Goal: Find specific page/section: Find specific page/section

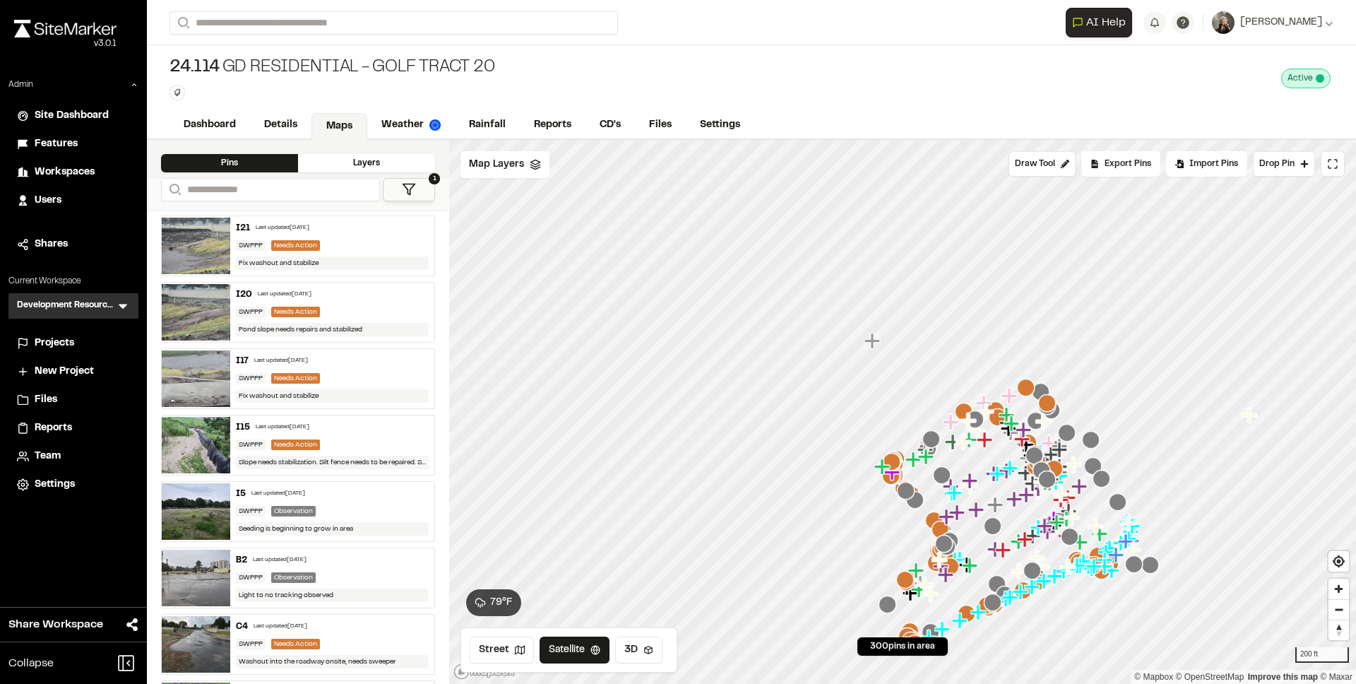
click at [192, 244] on img at bounding box center [196, 246] width 69 height 57
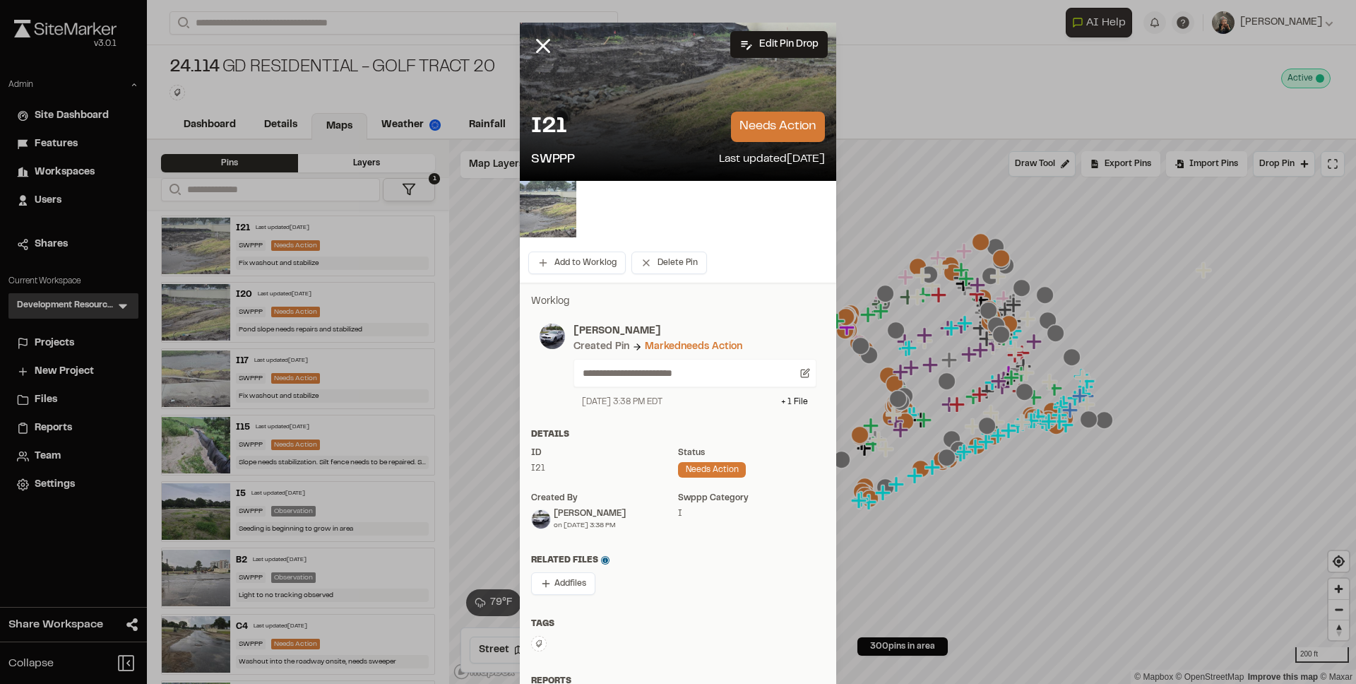
scroll to position [31, 0]
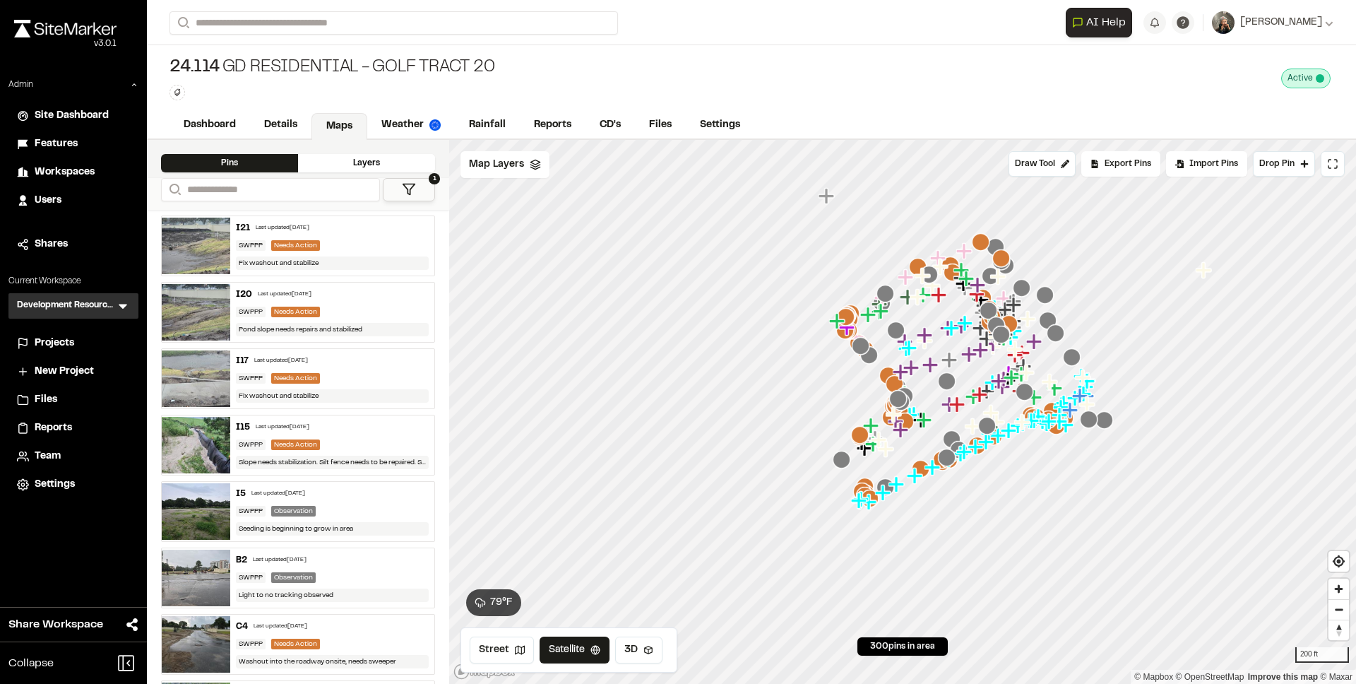
click at [210, 307] on img at bounding box center [196, 312] width 69 height 57
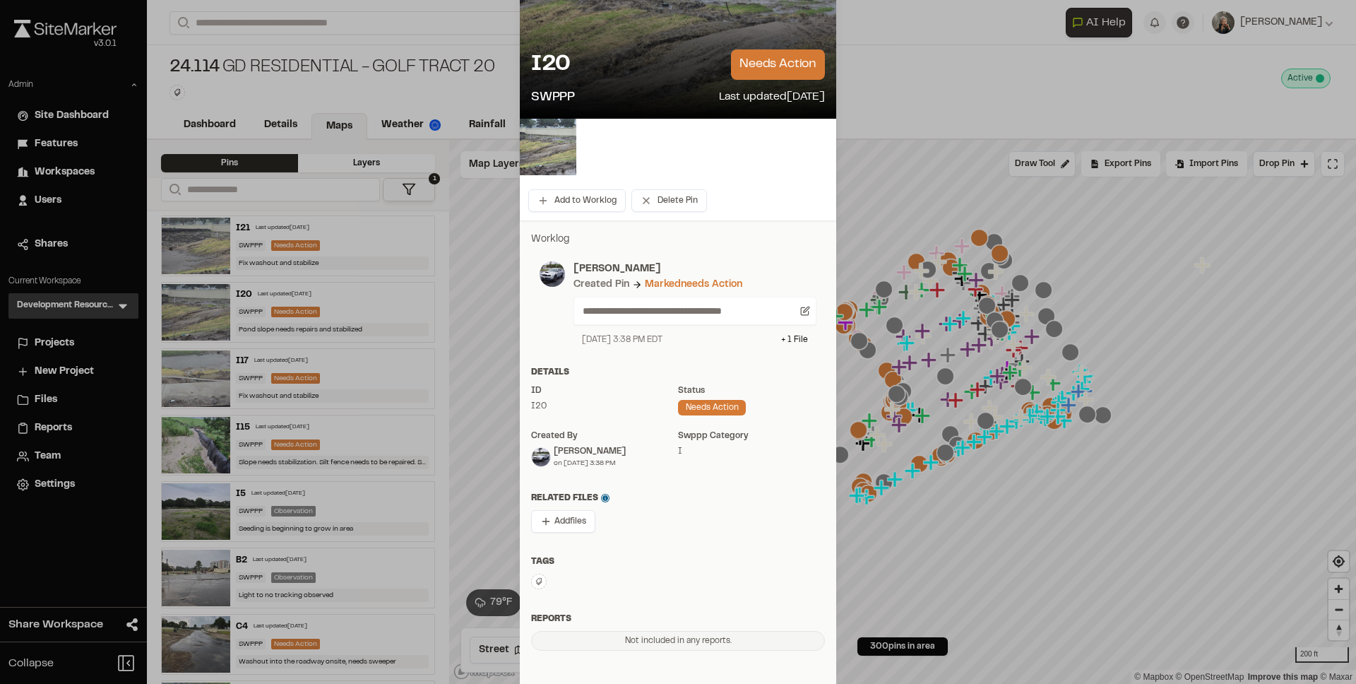
scroll to position [71, 0]
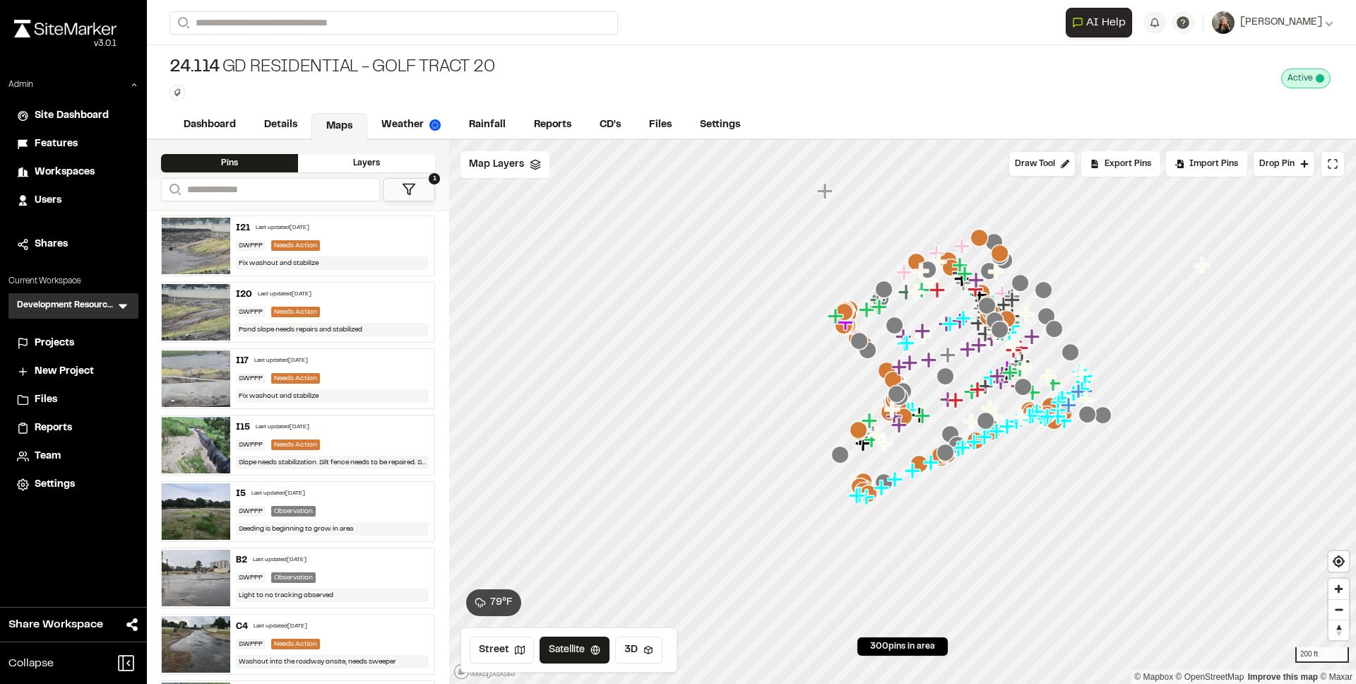
click at [199, 372] on img at bounding box center [196, 378] width 69 height 57
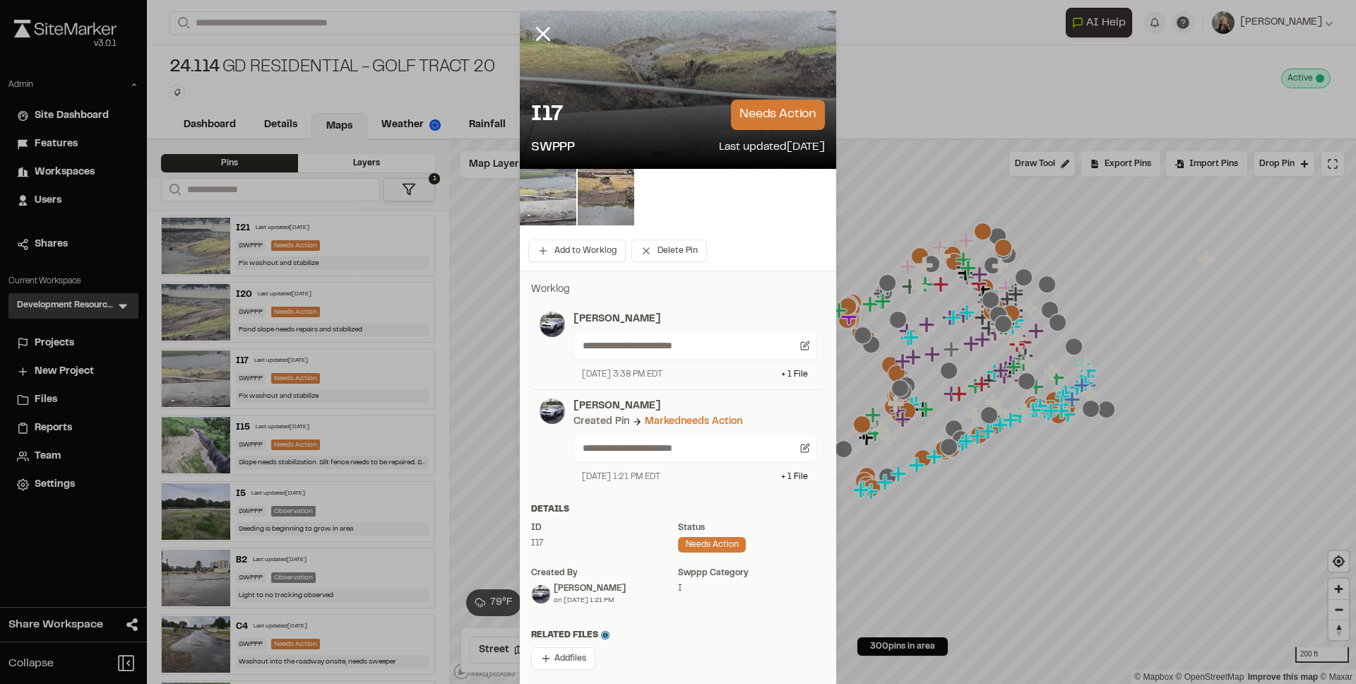
scroll to position [20, 0]
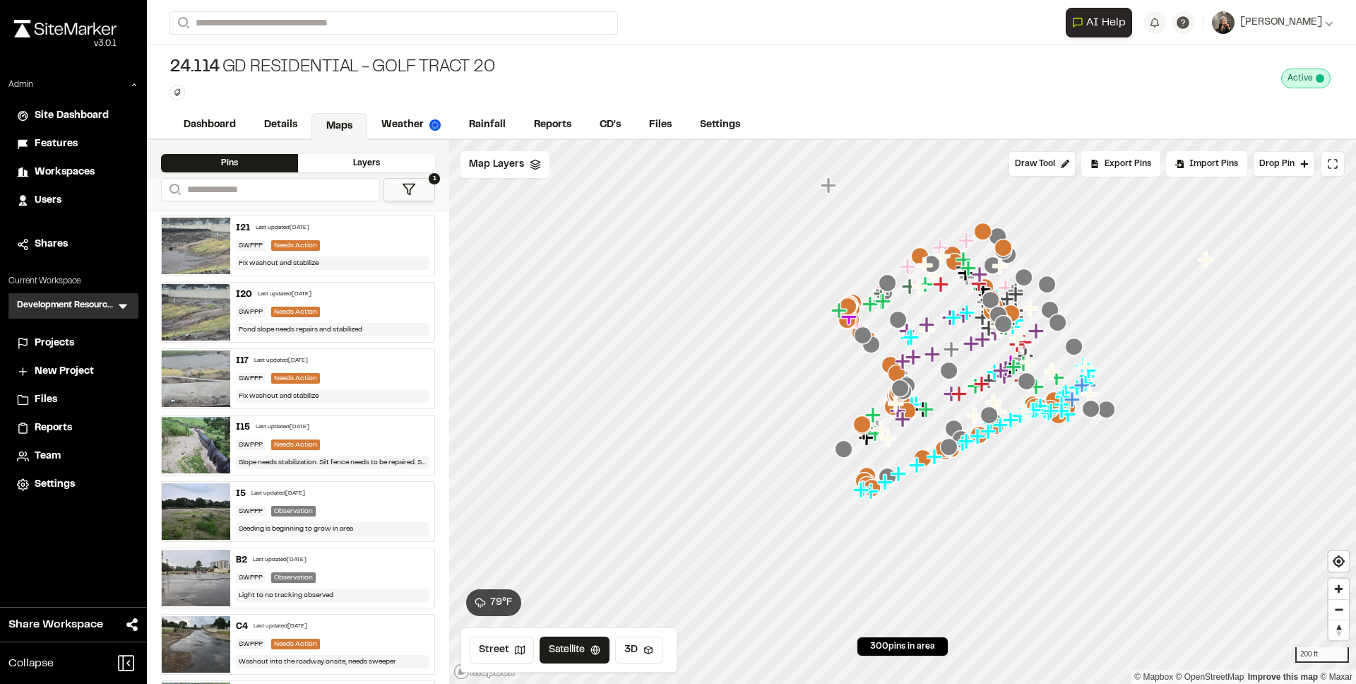
click at [195, 439] on img at bounding box center [196, 445] width 69 height 57
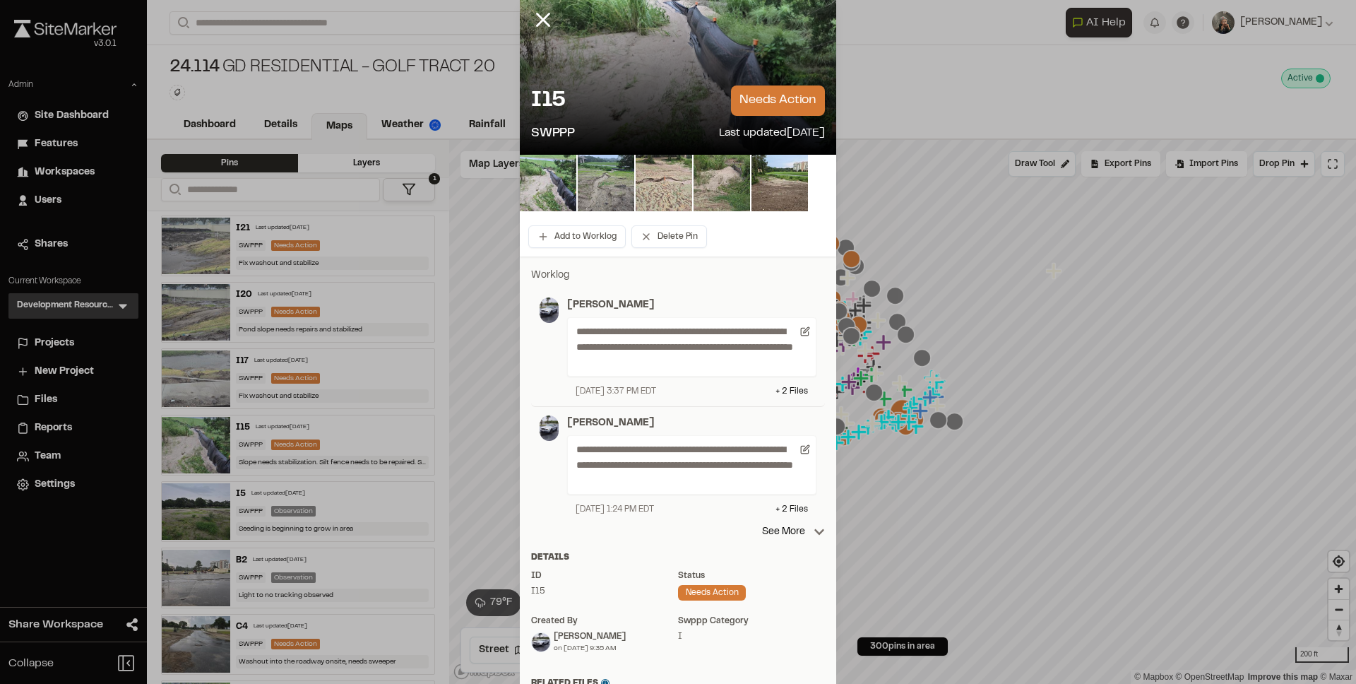
scroll to position [35, 0]
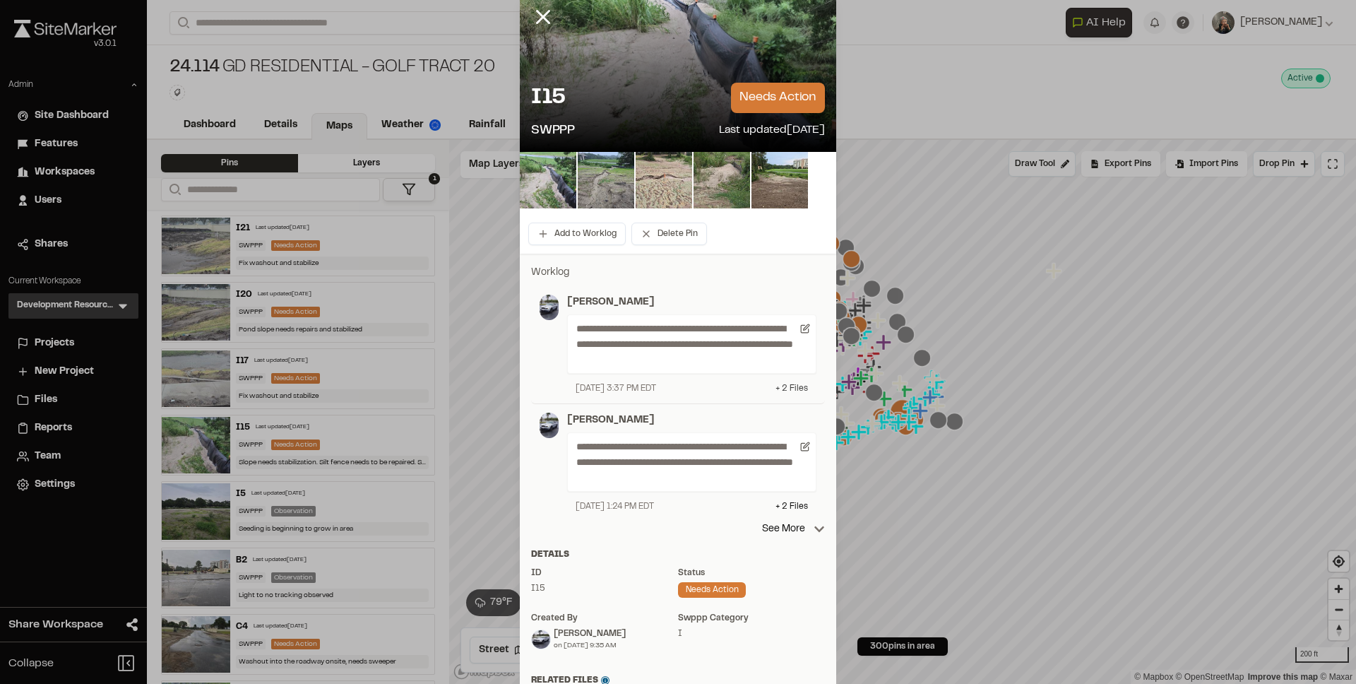
click at [787, 385] on div "+ 2 File s" at bounding box center [792, 388] width 32 height 13
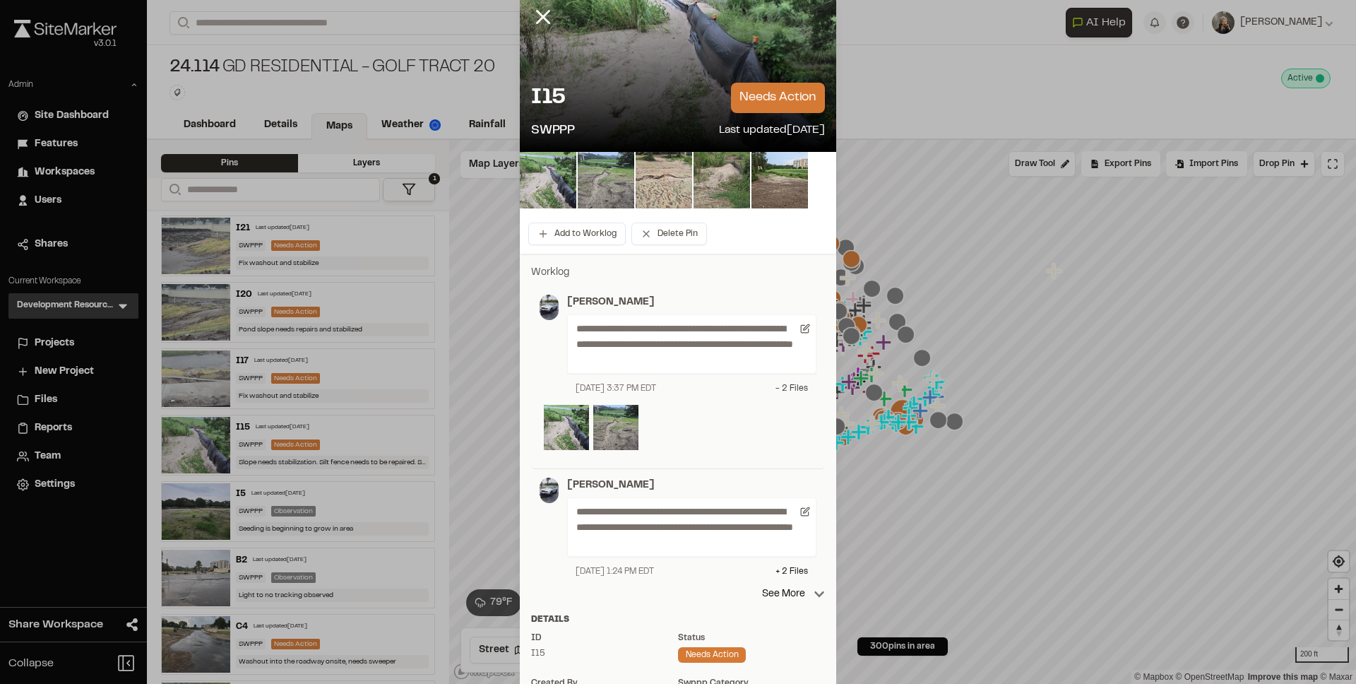
click at [787, 385] on div "- 2 File s" at bounding box center [792, 388] width 32 height 13
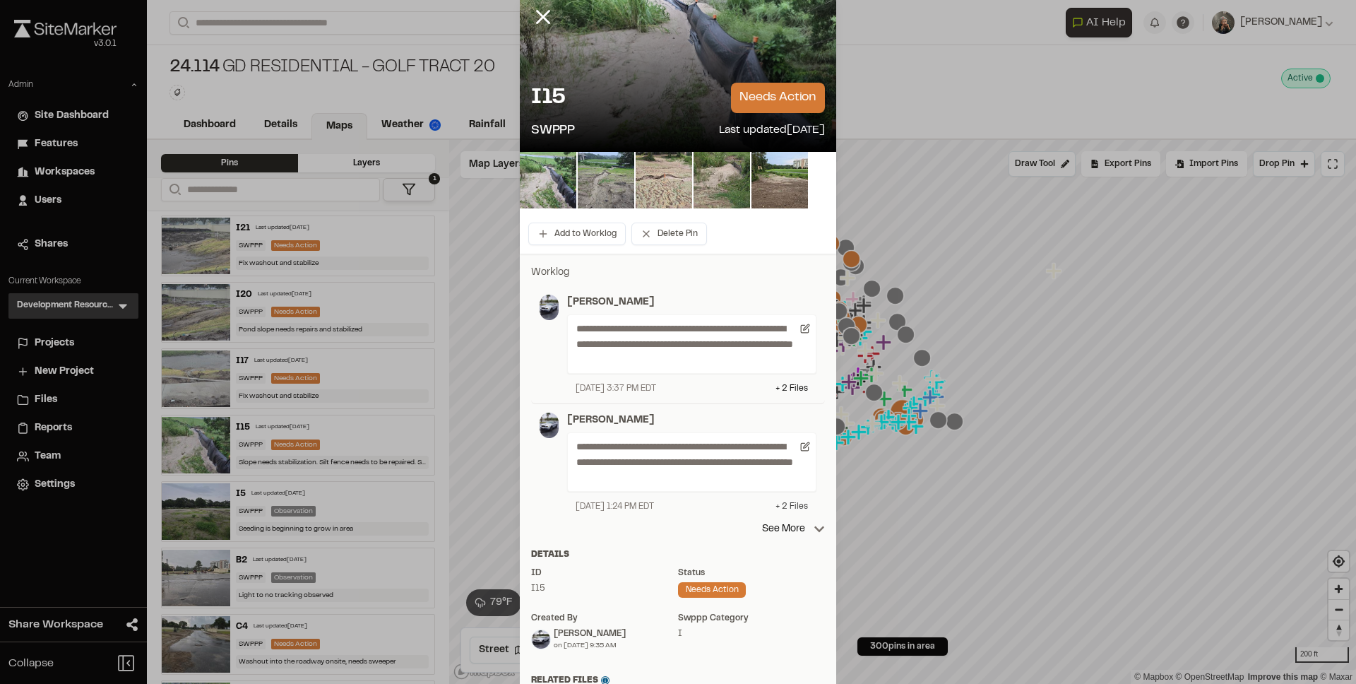
click at [779, 507] on div "+ 2 File s" at bounding box center [792, 506] width 32 height 13
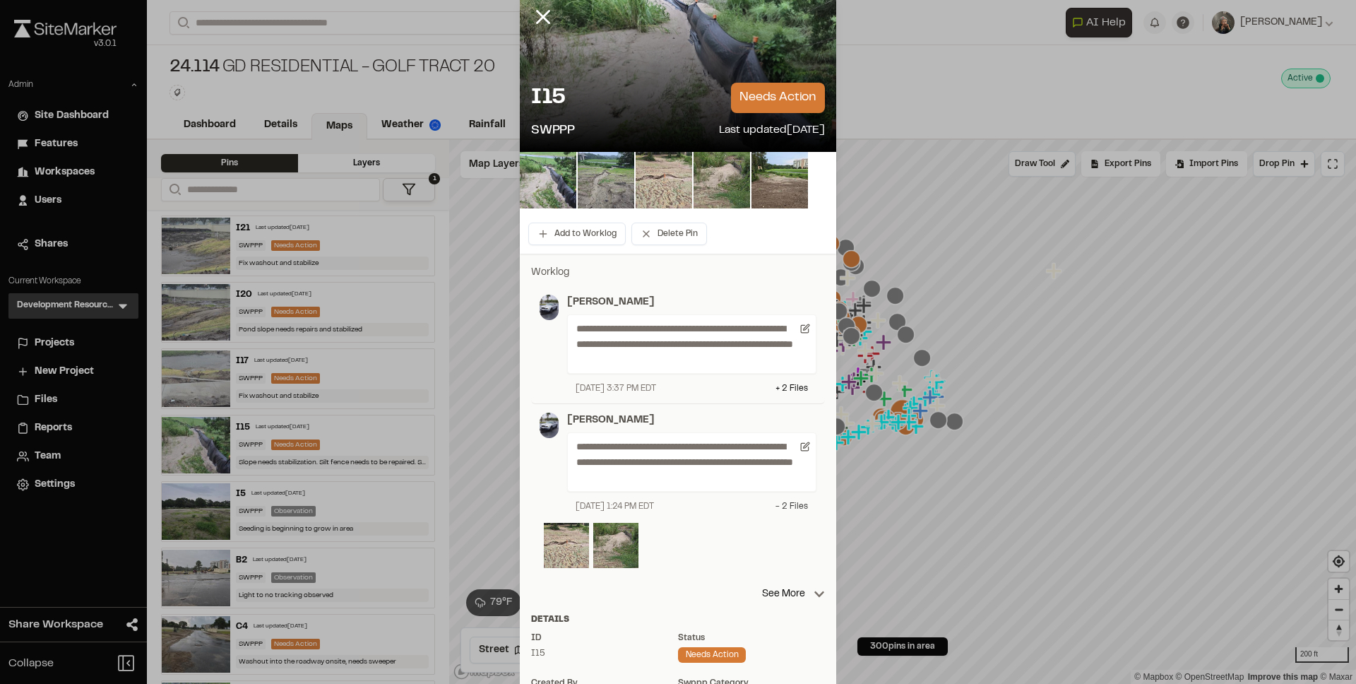
click at [779, 507] on div "- 2 File s" at bounding box center [792, 506] width 32 height 13
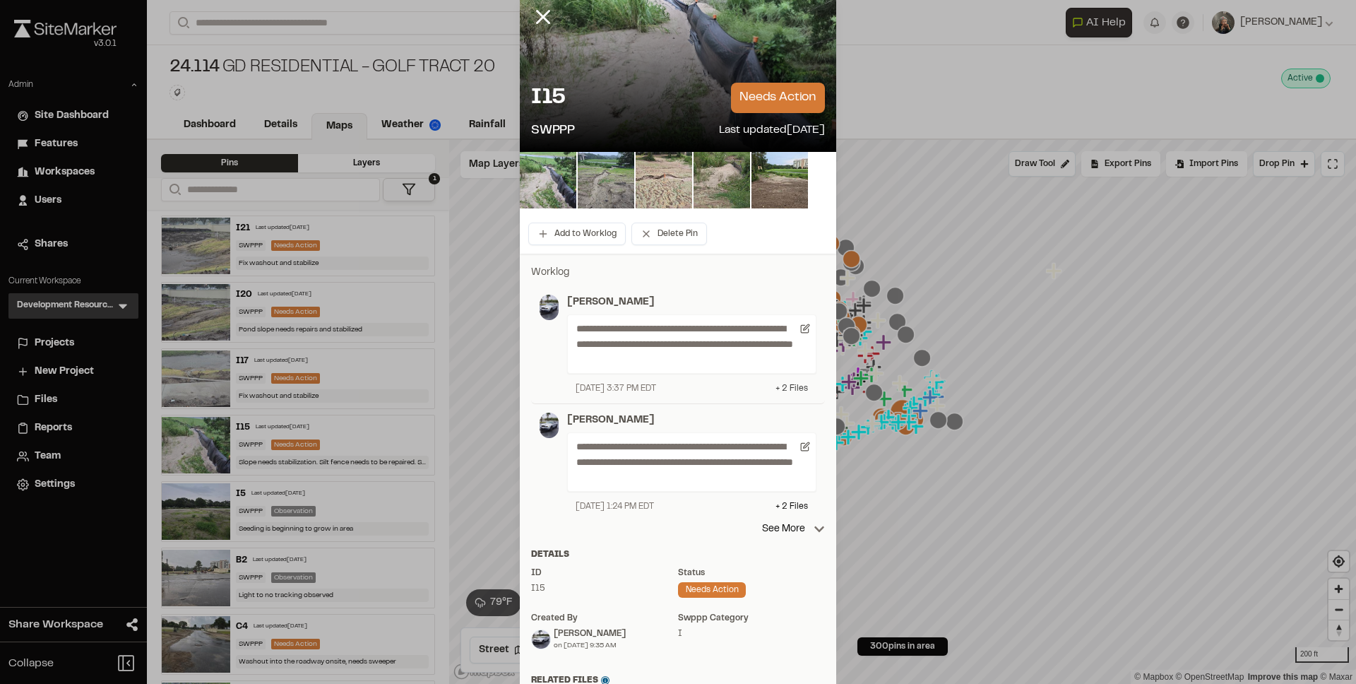
click at [786, 386] on div "+ 2 File s" at bounding box center [792, 388] width 32 height 13
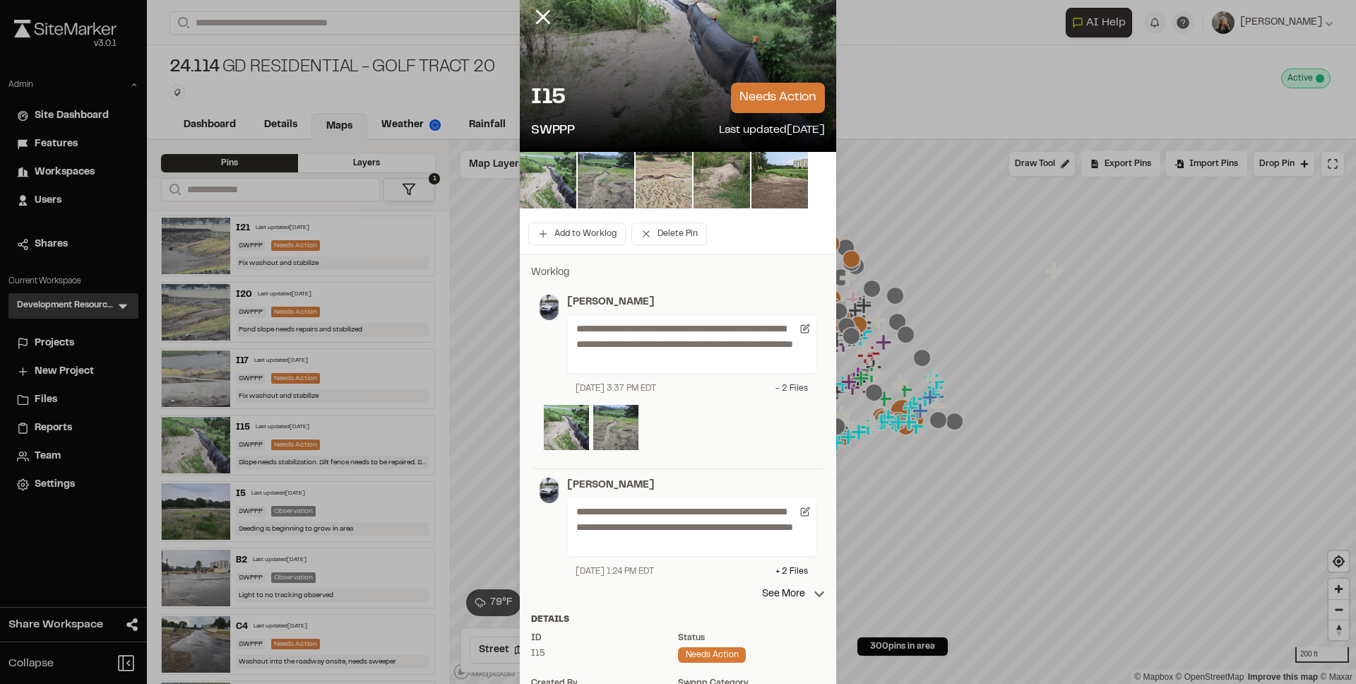
click at [786, 386] on div "- 2 File s" at bounding box center [792, 388] width 32 height 13
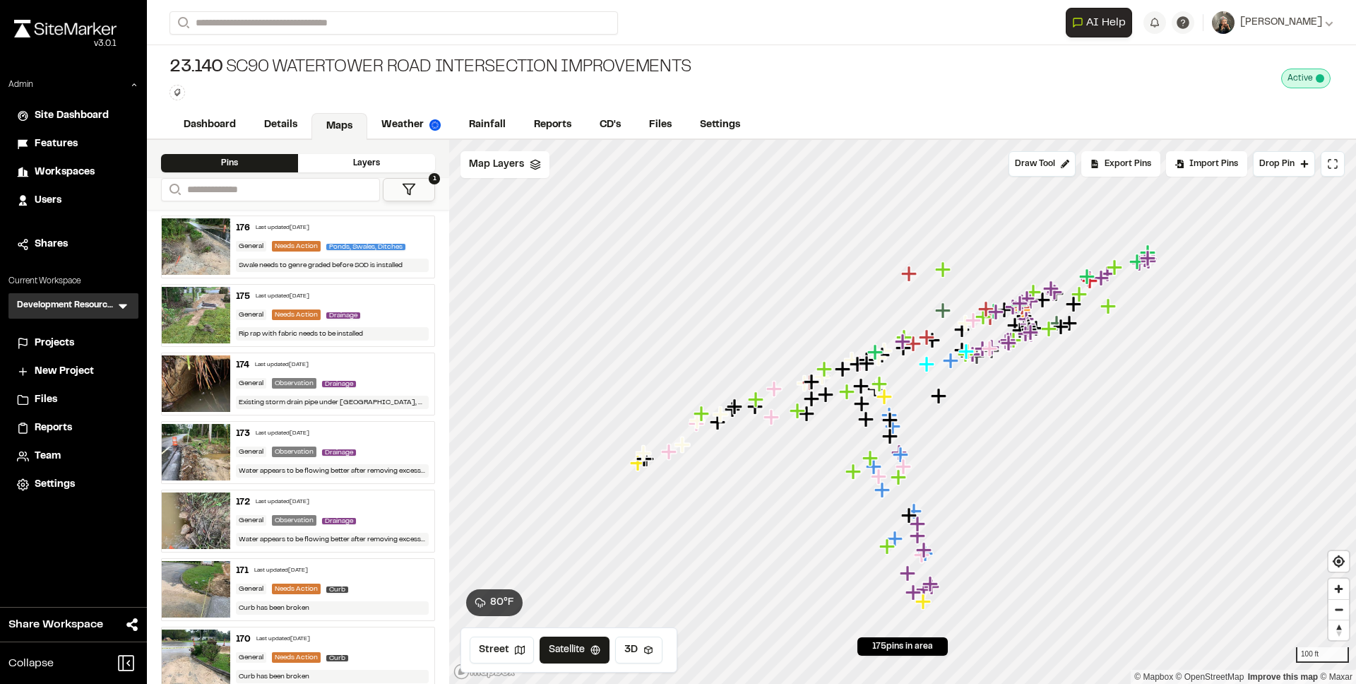
click at [213, 256] on img at bounding box center [196, 246] width 69 height 57
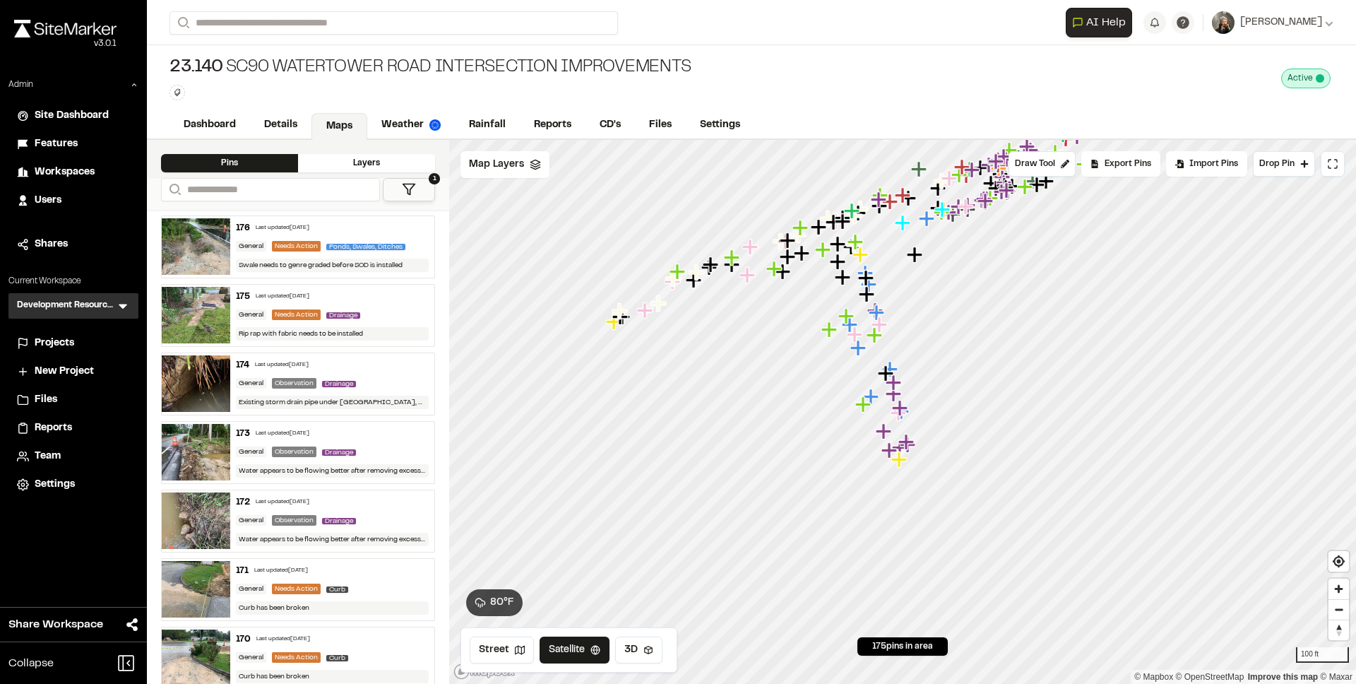
click at [204, 311] on img at bounding box center [196, 315] width 69 height 57
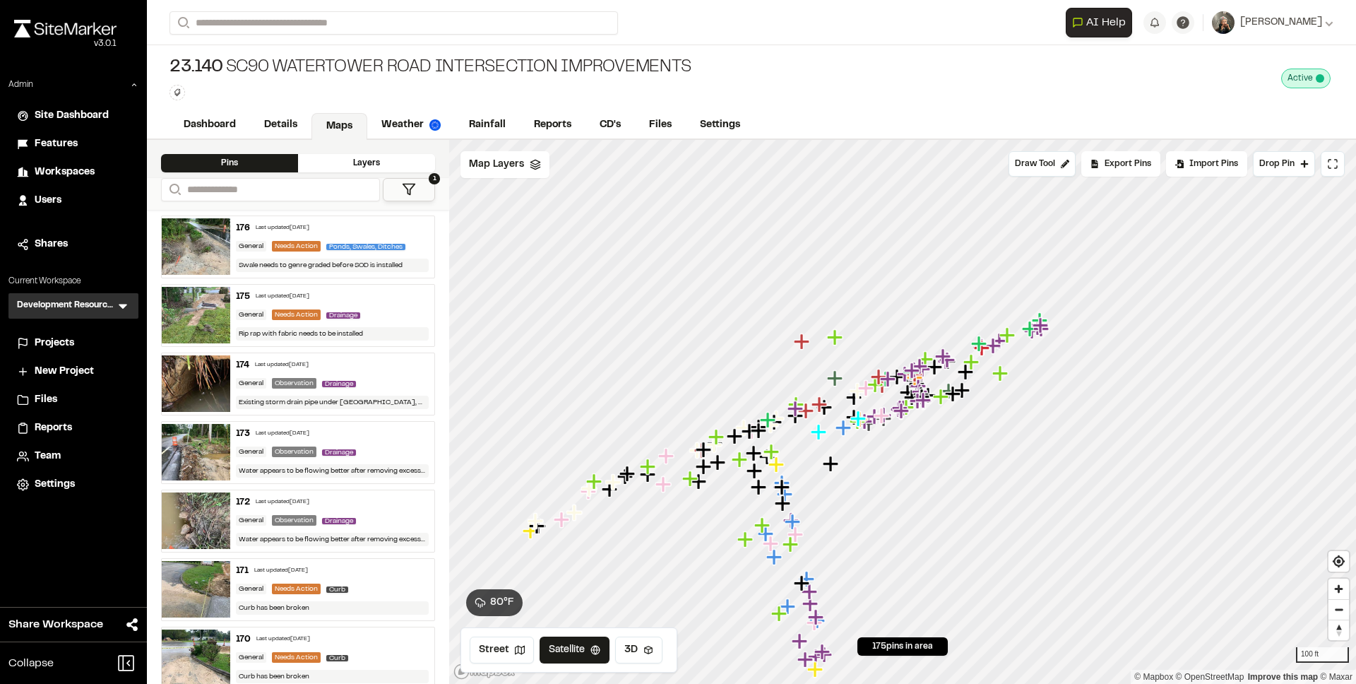
click at [208, 374] on img at bounding box center [196, 383] width 69 height 57
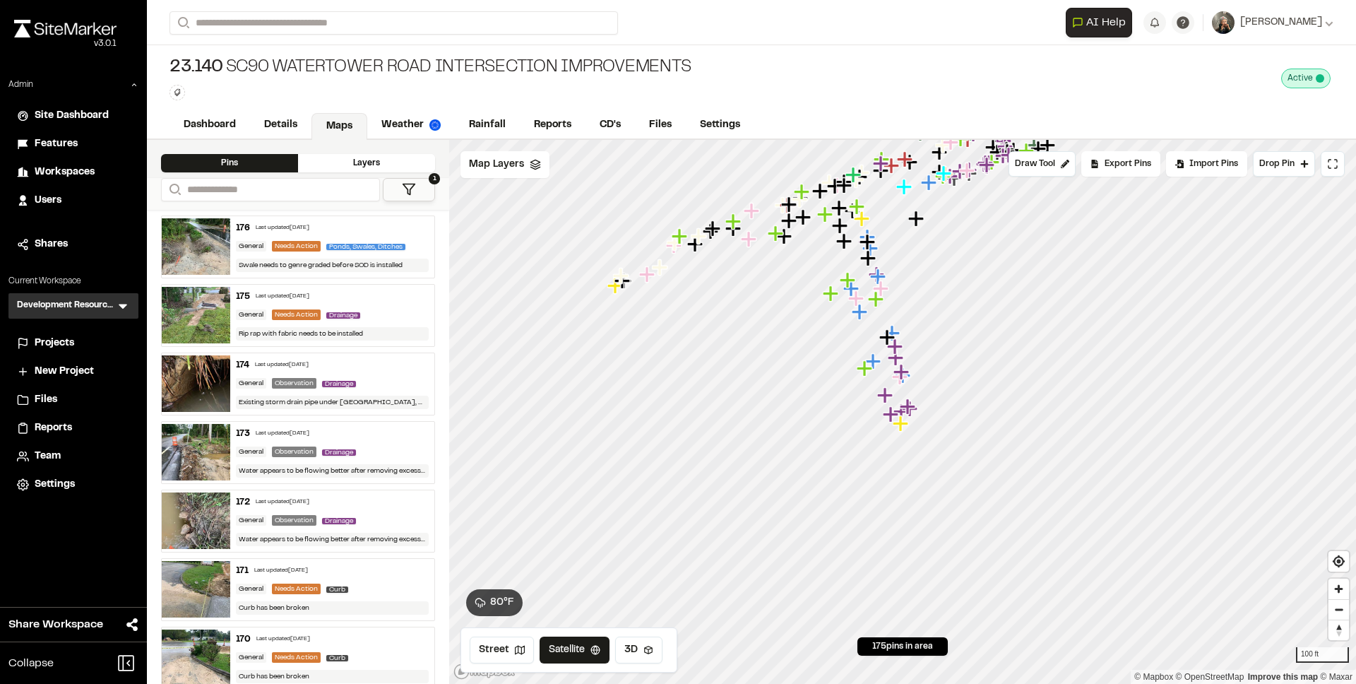
click at [212, 259] on img at bounding box center [196, 246] width 69 height 57
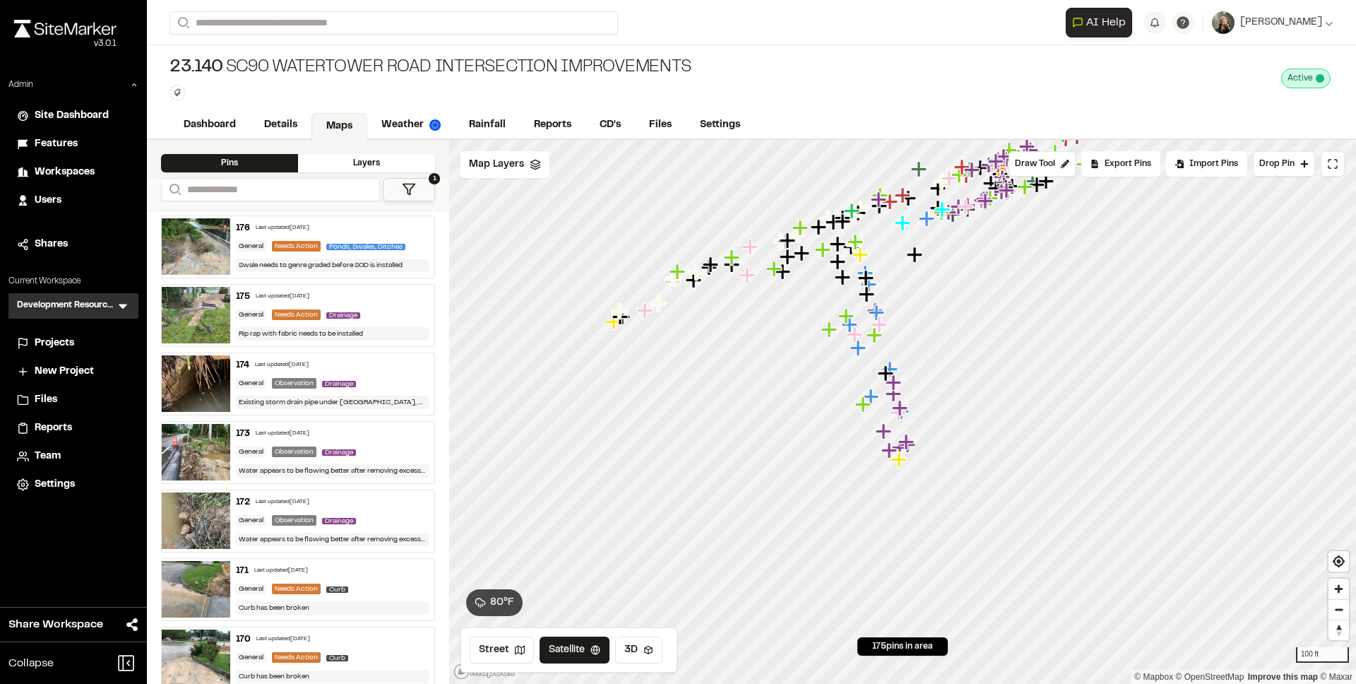
click at [208, 310] on img at bounding box center [196, 315] width 69 height 57
